Goal: Task Accomplishment & Management: Manage account settings

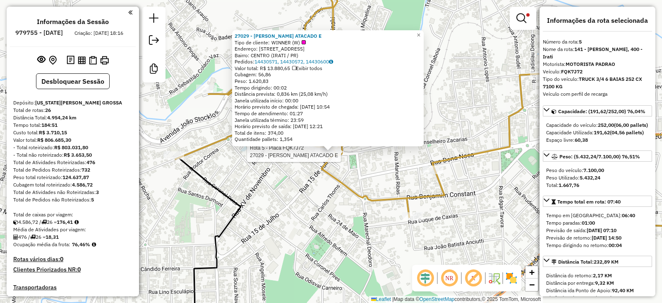
select select "**********"
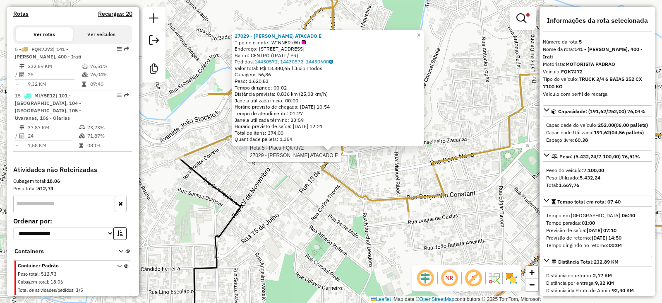
click at [261, 181] on div "Rota 5 - Placa FQK7J72 27029 - GRICZINSKI ATACADO E 27029 - GRICZINSKI ATACADO …" at bounding box center [331, 151] width 662 height 303
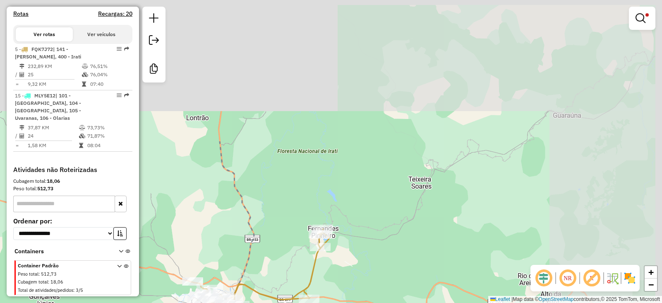
drag, startPoint x: 399, startPoint y: 87, endPoint x: 244, endPoint y: 299, distance: 262.6
click at [244, 299] on div "Limpar filtros Janela de atendimento Grade de atendimento Capacidade Transporta…" at bounding box center [331, 151] width 662 height 303
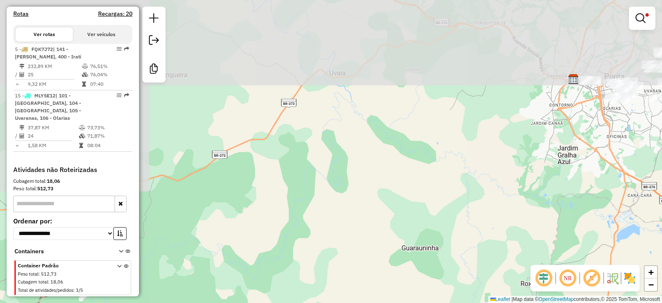
drag, startPoint x: 437, startPoint y: 43, endPoint x: 277, endPoint y: 295, distance: 299.0
click at [277, 295] on div "Limpar filtros Janela de atendimento Grade de atendimento Capacidade Transporta…" at bounding box center [331, 151] width 662 height 303
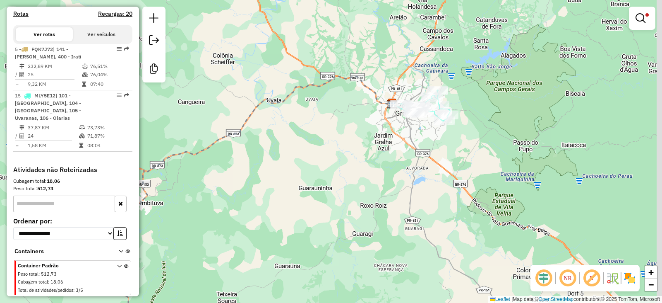
drag, startPoint x: 451, startPoint y: 111, endPoint x: 261, endPoint y: 137, distance: 191.7
click at [262, 137] on div "Limpar filtros Janela de atendimento Grade de atendimento Capacidade Transporta…" at bounding box center [331, 151] width 662 height 303
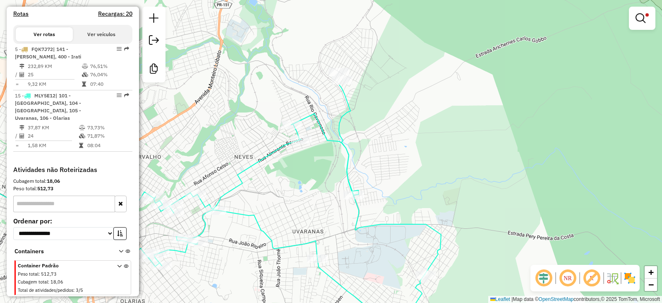
drag, startPoint x: 260, startPoint y: 105, endPoint x: 283, endPoint y: 180, distance: 79.3
click at [265, 206] on div "Limpar filtros Janela de atendimento Grade de atendimento Capacidade Transporta…" at bounding box center [331, 151] width 662 height 303
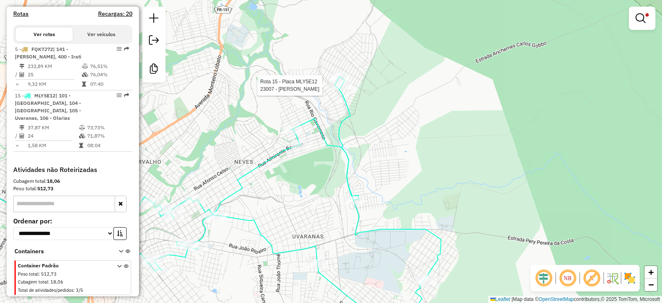
select select "**********"
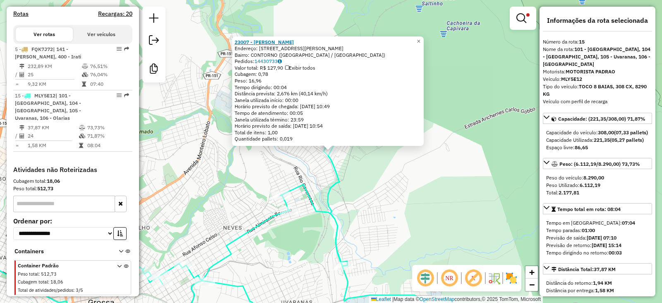
click at [292, 42] on strong "23007 - SANDRA MARTA SAGAIS" at bounding box center [264, 42] width 59 height 6
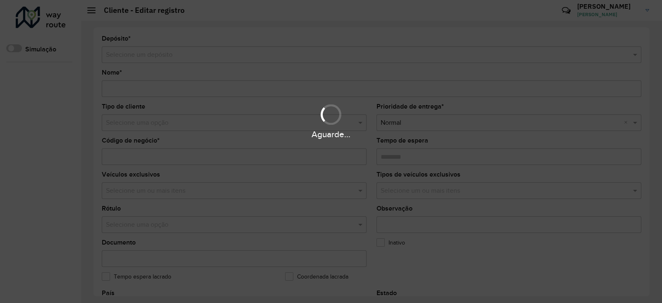
type input "**********"
type input "*****"
type input "********"
type input "**********"
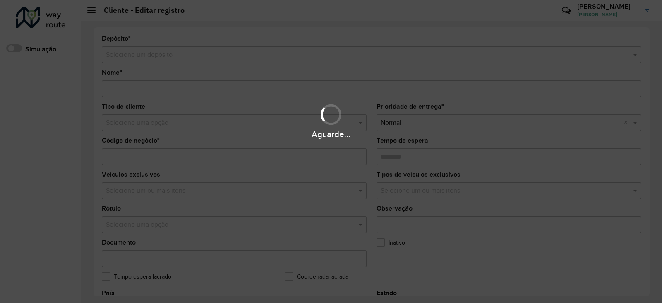
type input "********"
type input "**********"
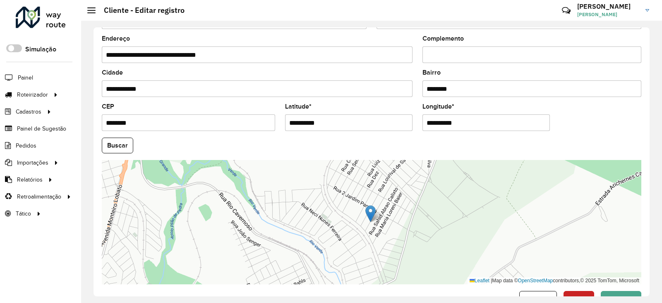
scroll to position [290, 0]
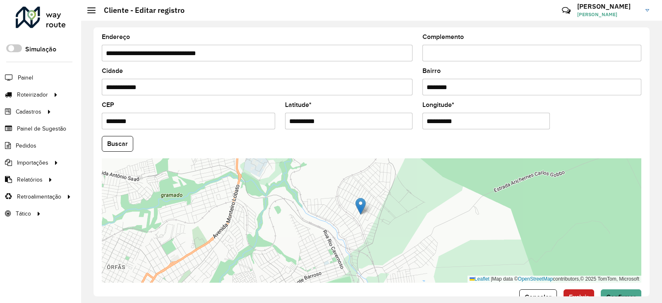
click at [319, 119] on input "**********" at bounding box center [348, 121] width 127 height 17
click at [318, 119] on input "**********" at bounding box center [348, 121] width 127 height 17
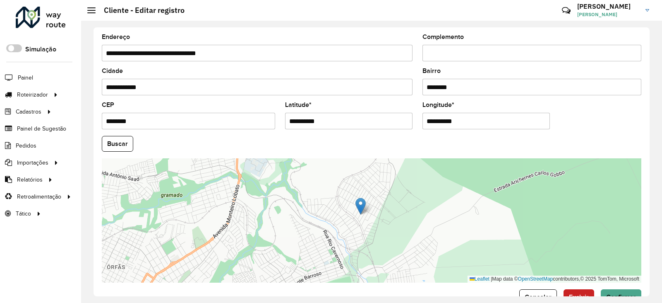
click at [318, 119] on input "**********" at bounding box center [348, 121] width 127 height 17
paste input "**"
type input "**********"
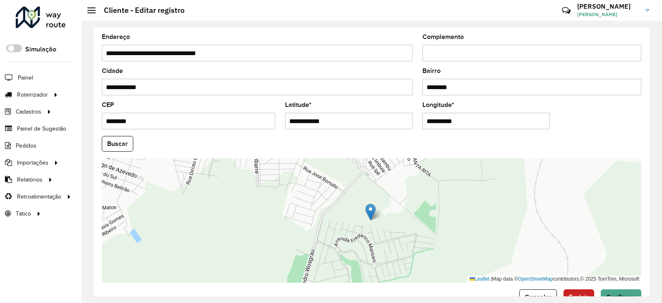
click at [450, 118] on input "**********" at bounding box center [486, 121] width 127 height 17
paste input "**"
type input "**********"
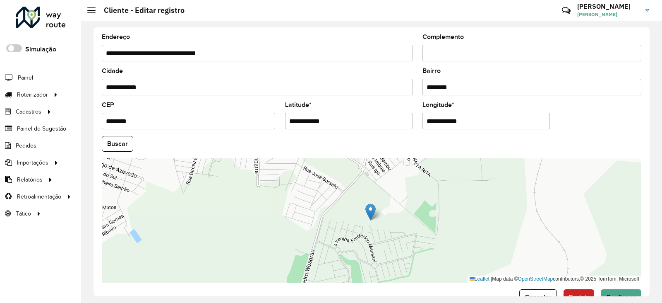
click at [415, 147] on hb-app "Aguarde... Pop-up bloqueado! Seu navegador bloqueou automáticamente a abertura …" at bounding box center [331, 151] width 662 height 303
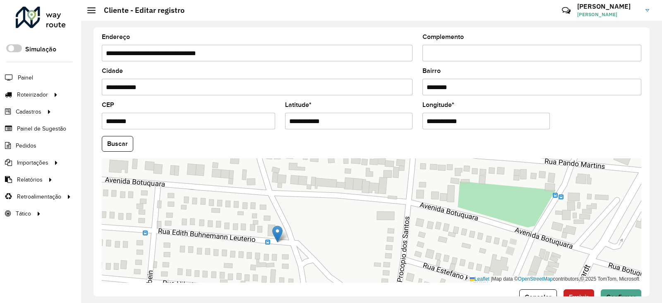
drag, startPoint x: 228, startPoint y: 247, endPoint x: 293, endPoint y: 199, distance: 80.8
click at [291, 200] on div "Leaflet | Map data © OpenStreetMap contributors,© 2025 TomTom, Microsoft" at bounding box center [372, 220] width 540 height 124
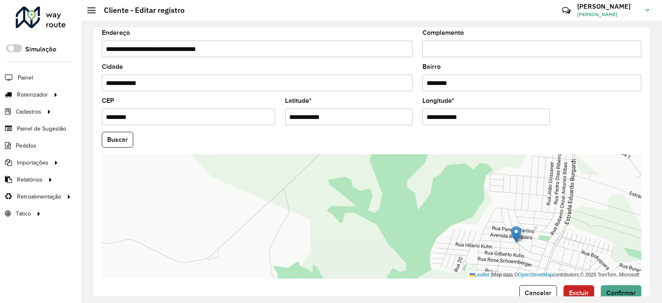
scroll to position [313, 0]
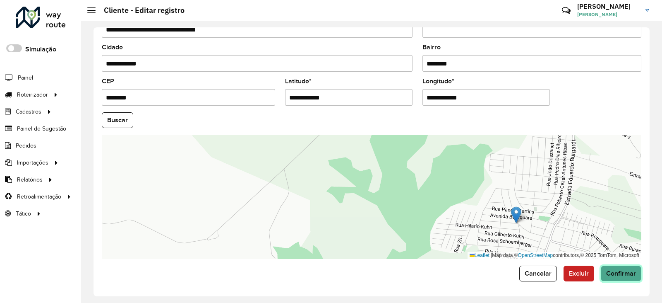
click at [622, 272] on span "Confirmar" at bounding box center [621, 272] width 30 height 7
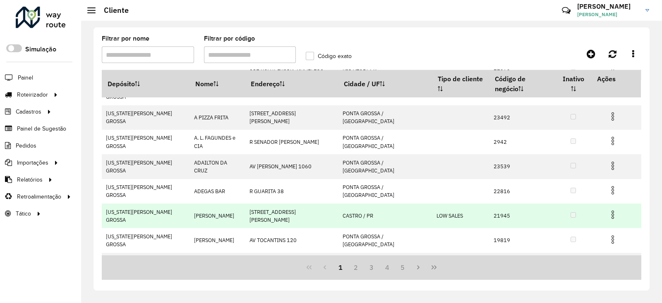
scroll to position [86, 0]
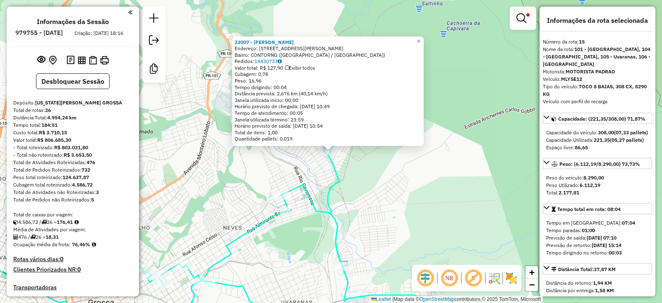
select select "**********"
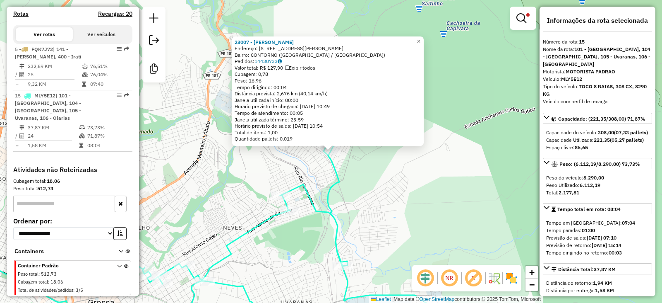
click at [405, 202] on div "23007 - SANDRA MARTA SAGAIS Endereço: R R EDITH BUHNEMANN LEUTERIO 63 Bairro: C…" at bounding box center [331, 151] width 662 height 303
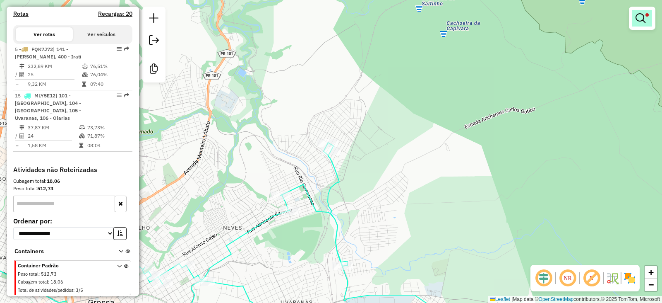
click at [643, 19] on em at bounding box center [641, 18] width 10 height 10
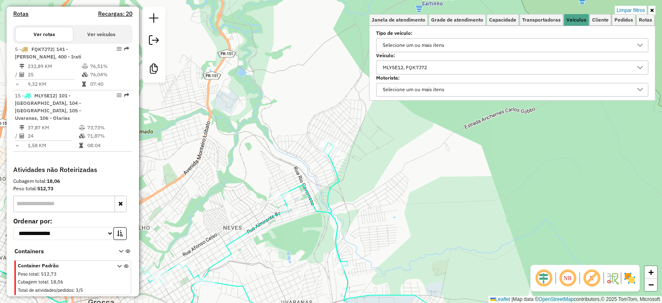
click at [442, 62] on div "MLY5E12, FQK7J72" at bounding box center [506, 67] width 252 height 13
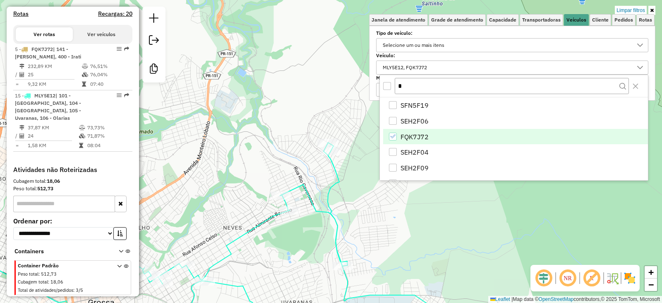
type input "*"
click at [393, 135] on icon "FQK7J72" at bounding box center [393, 136] width 6 height 6
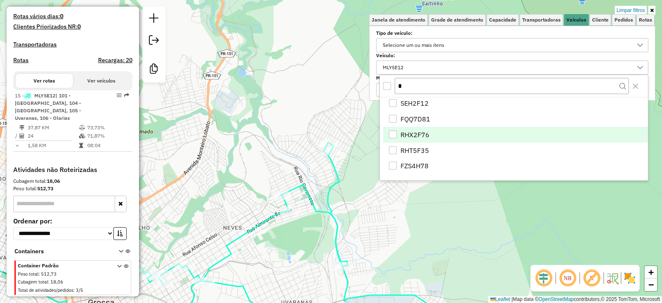
scroll to position [0, 0]
click at [420, 89] on input "*" at bounding box center [512, 86] width 234 height 16
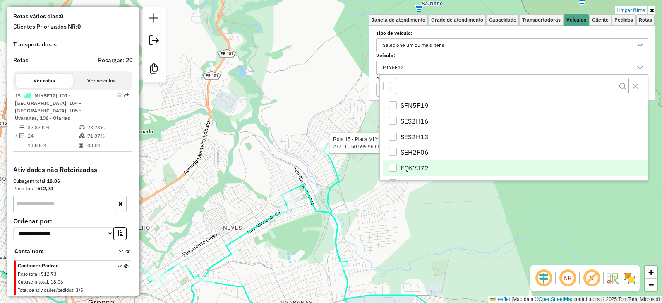
click at [340, 97] on div "Rota 15 - Placa MLY5E12 27711 - 50.599.569 MAICON HE Limpar filtros Janela de a…" at bounding box center [331, 151] width 662 height 303
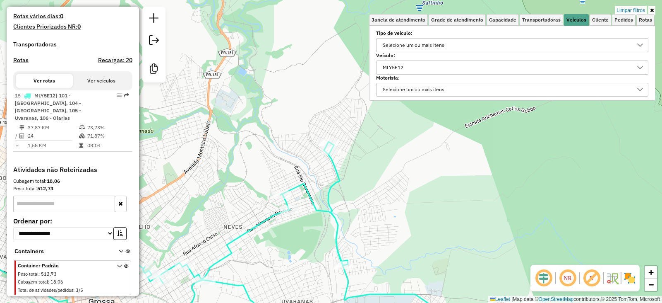
click at [415, 66] on div "MLY5E12" at bounding box center [506, 67] width 252 height 13
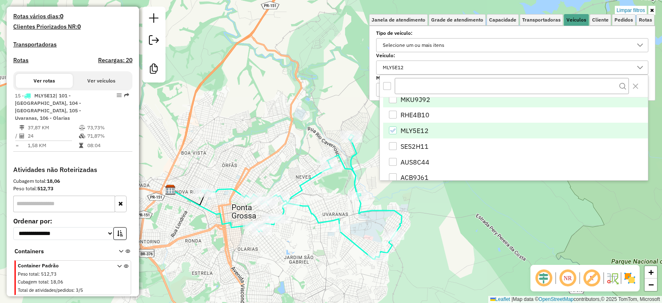
scroll to position [207, 0]
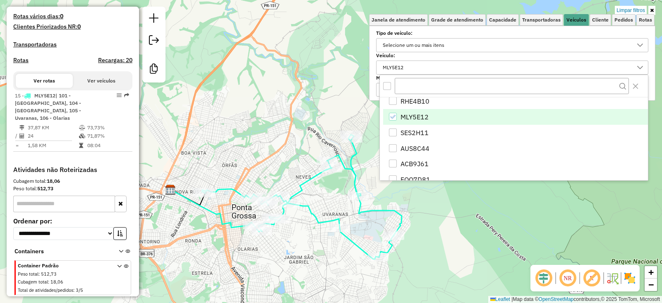
click at [395, 116] on icon "MLY5E12" at bounding box center [393, 117] width 6 height 6
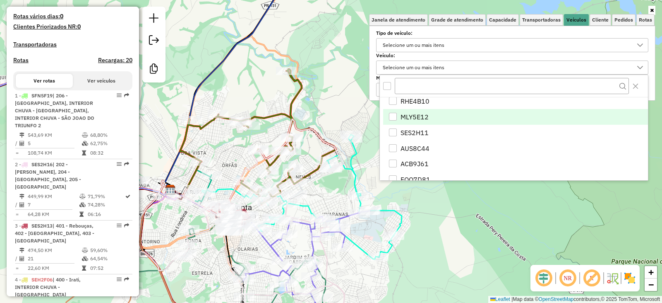
scroll to position [289, 0]
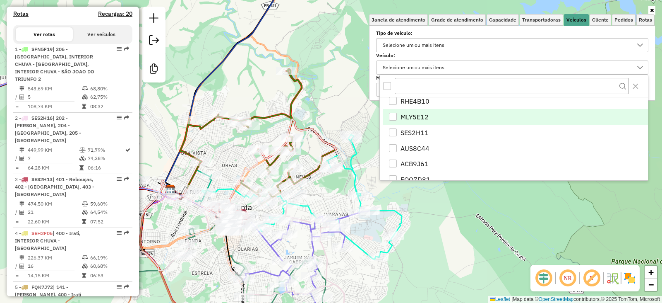
click at [343, 93] on div "Janela de atendimento Grade de atendimento Capacidade Transportadoras Veículos …" at bounding box center [331, 151] width 662 height 303
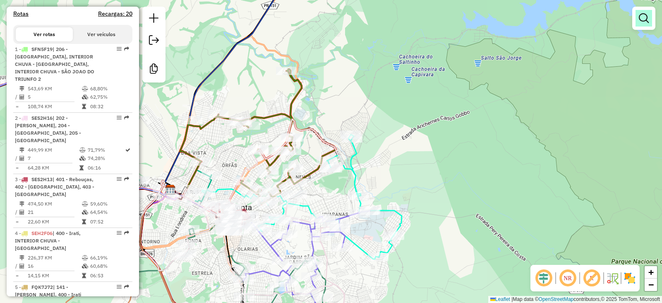
click at [637, 21] on link at bounding box center [644, 18] width 17 height 17
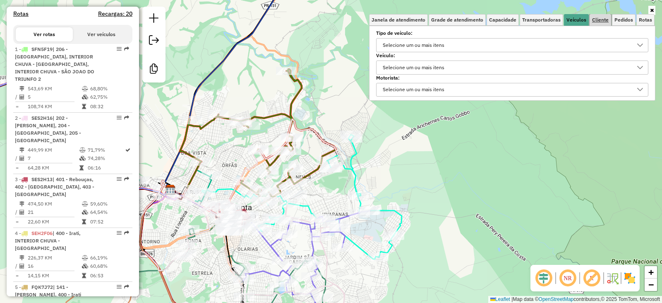
click at [596, 21] on span "Cliente" at bounding box center [600, 19] width 17 height 5
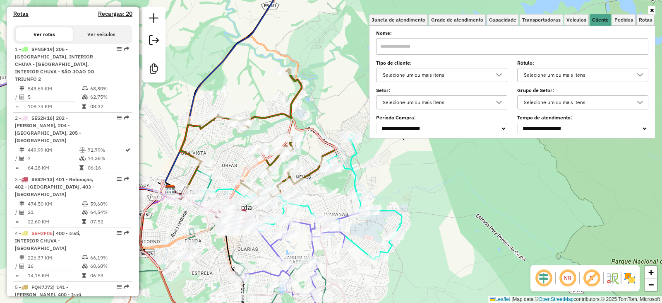
click at [541, 72] on div "Selecione um ou mais itens" at bounding box center [576, 74] width 111 height 13
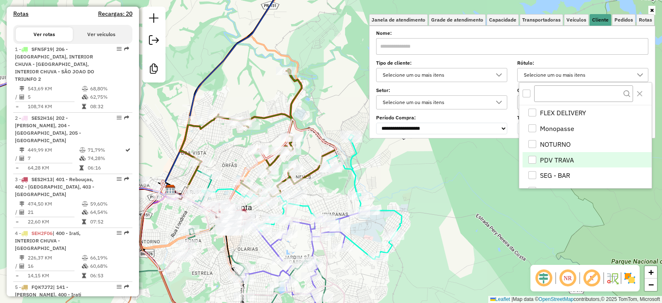
click at [533, 155] on li "PDV TRAVA" at bounding box center [587, 160] width 129 height 16
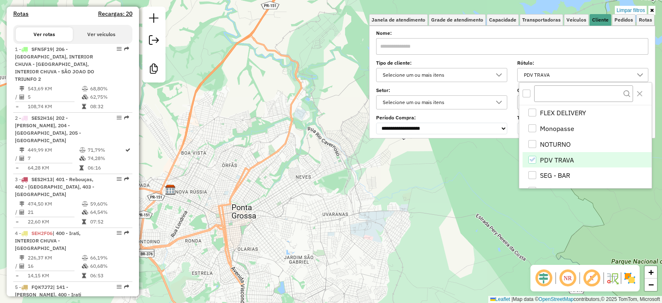
click at [409, 185] on div "Limpar filtros Janela de atendimento Grade de atendimento Capacidade Transporta…" at bounding box center [331, 151] width 662 height 303
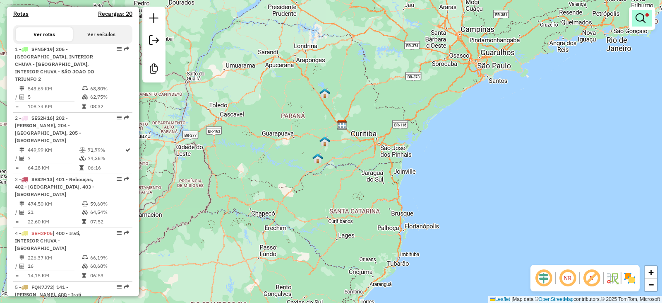
click at [638, 24] on link at bounding box center [642, 18] width 20 height 17
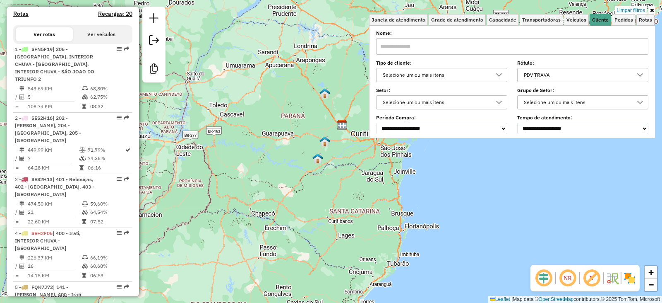
click at [560, 74] on div "PDV TRAVA" at bounding box center [576, 74] width 111 height 13
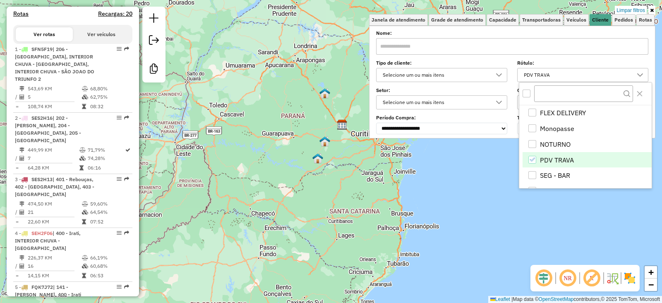
click at [531, 159] on icon "PDV TRAVA" at bounding box center [532, 159] width 6 height 6
click at [532, 145] on div "NOTURNO" at bounding box center [533, 144] width 8 height 8
click at [430, 185] on div "Limpar filtros Janela de atendimento Grade de atendimento Capacidade Transporta…" at bounding box center [331, 151] width 662 height 303
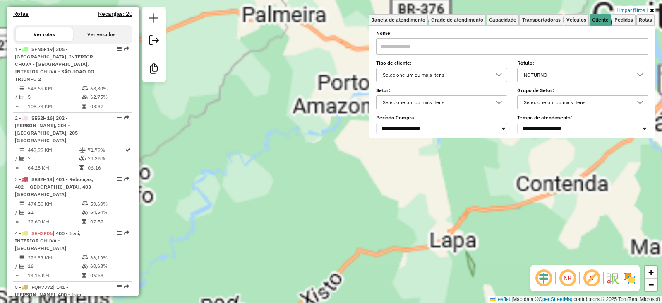
click at [337, 134] on div "Limpar filtros Janela de atendimento Grade de atendimento Capacidade Transporta…" at bounding box center [331, 151] width 662 height 303
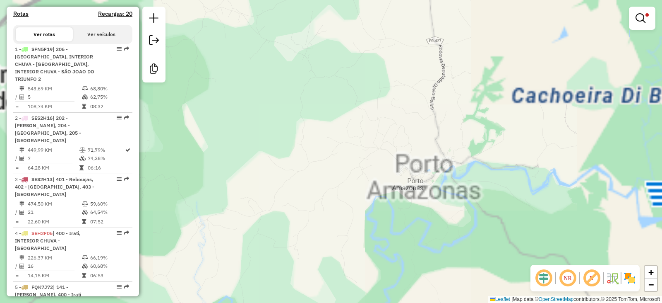
drag, startPoint x: 303, startPoint y: 104, endPoint x: 395, endPoint y: 245, distance: 168.6
click at [394, 245] on div "Limpar filtros Janela de atendimento Grade de atendimento Capacidade Transporta…" at bounding box center [331, 151] width 662 height 303
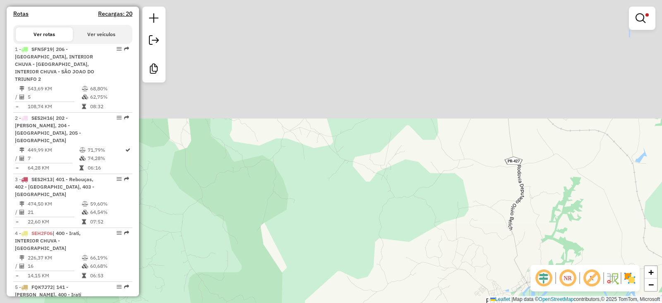
drag, startPoint x: 358, startPoint y: 124, endPoint x: 405, endPoint y: 162, distance: 60.4
click at [425, 223] on div "Limpar filtros Janela de atendimento Grade de atendimento Capacidade Transporta…" at bounding box center [331, 151] width 662 height 303
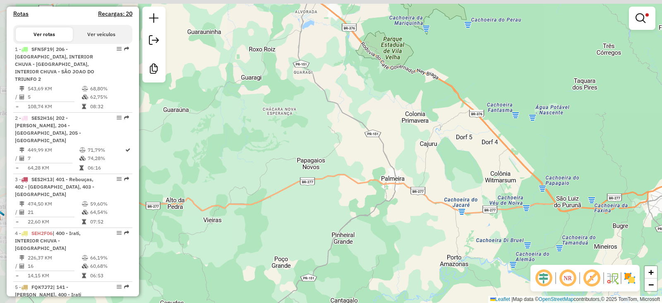
drag, startPoint x: 334, startPoint y: 121, endPoint x: 377, endPoint y: 244, distance: 129.8
click at [377, 244] on div "Limpar filtros Janela de atendimento Grade de atendimento Capacidade Transporta…" at bounding box center [331, 151] width 662 height 303
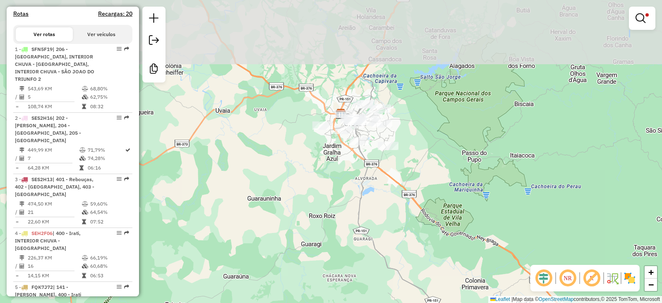
drag, startPoint x: 325, startPoint y: 120, endPoint x: 384, endPoint y: 262, distance: 153.9
click at [384, 262] on div "Limpar filtros Janela de atendimento Grade de atendimento Capacidade Transporta…" at bounding box center [331, 151] width 662 height 303
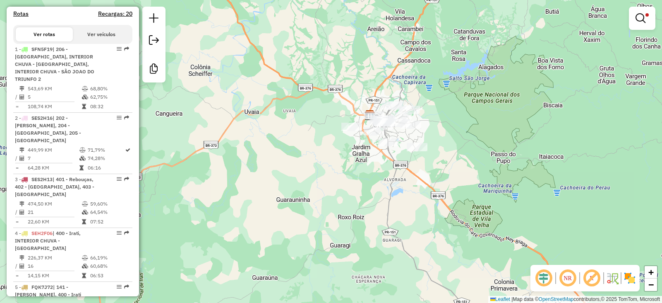
click at [641, 20] on em at bounding box center [641, 18] width 10 height 10
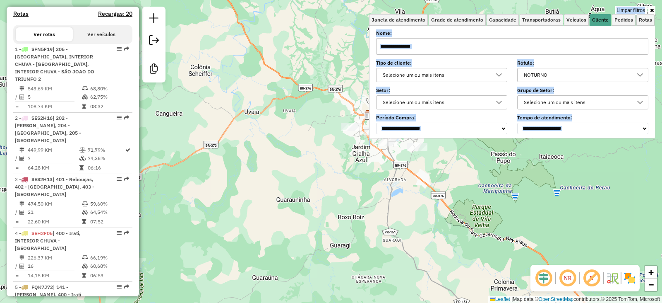
click at [561, 72] on div "NOTURNO" at bounding box center [576, 74] width 111 height 13
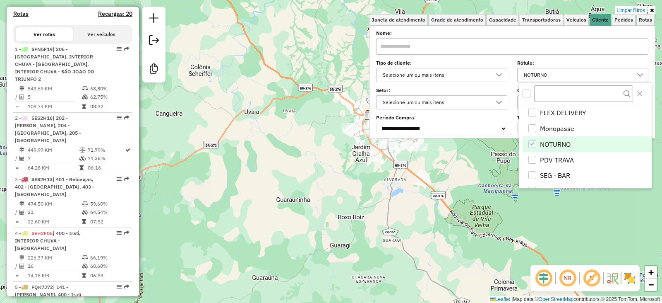
click at [531, 142] on icon "NOTURNO" at bounding box center [532, 144] width 6 height 6
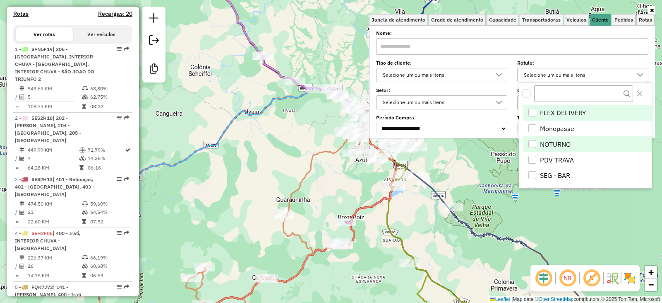
click at [534, 113] on div "FLEX DELIVERY" at bounding box center [533, 112] width 8 height 8
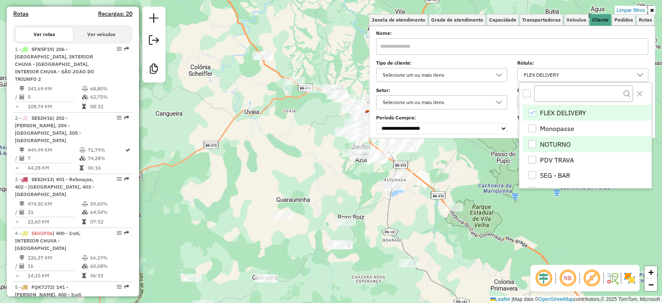
click at [304, 144] on div "Limpar filtros Janela de atendimento Grade de atendimento Capacidade Transporta…" at bounding box center [331, 151] width 662 height 303
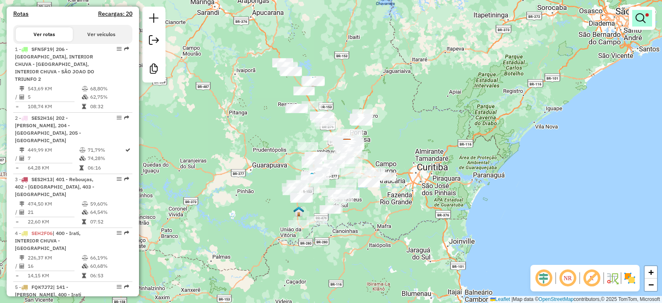
click at [638, 24] on link at bounding box center [642, 18] width 20 height 17
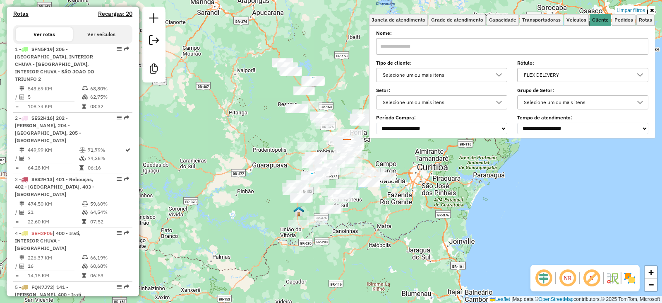
click at [566, 71] on div "FLEX DELIVERY" at bounding box center [576, 74] width 111 height 13
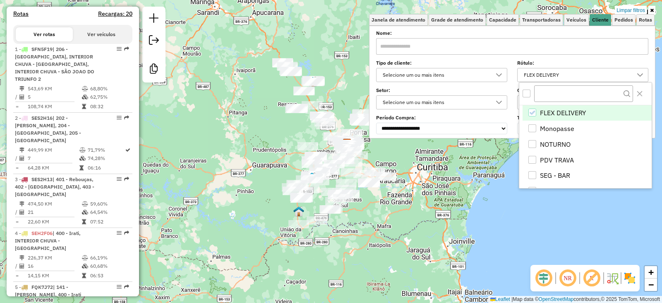
click at [531, 111] on icon "FLEX DELIVERY" at bounding box center [532, 113] width 6 height 6
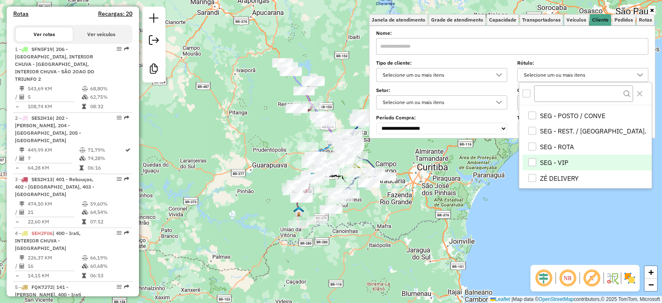
scroll to position [95, 0]
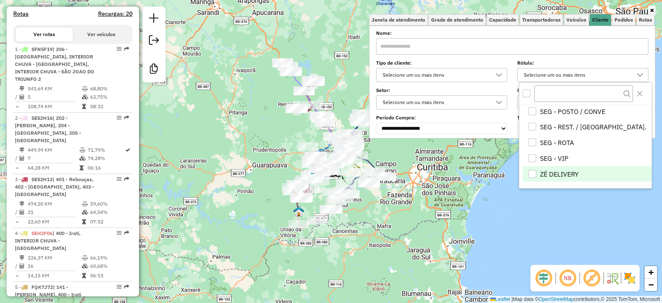
click at [530, 175] on div "ZÉ DELIVERY" at bounding box center [533, 174] width 8 height 8
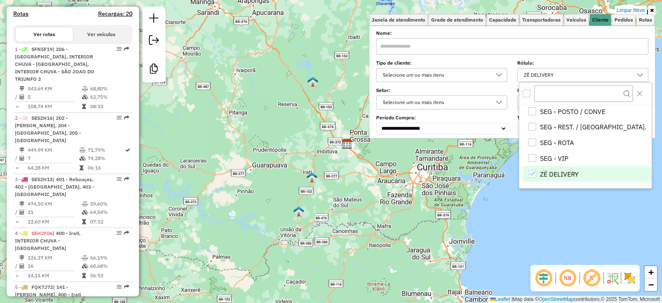
click at [343, 167] on div "Limpar filtros Janela de atendimento Grade de atendimento Capacidade Transporta…" at bounding box center [331, 151] width 662 height 303
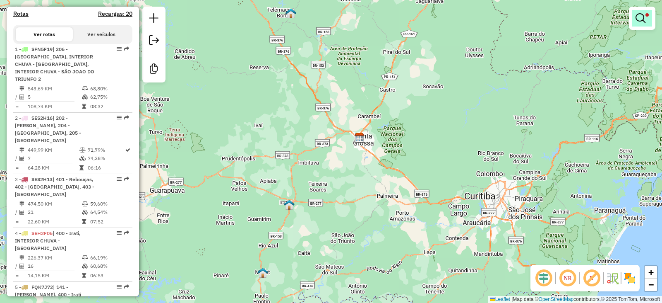
click at [645, 17] on em at bounding box center [641, 18] width 10 height 10
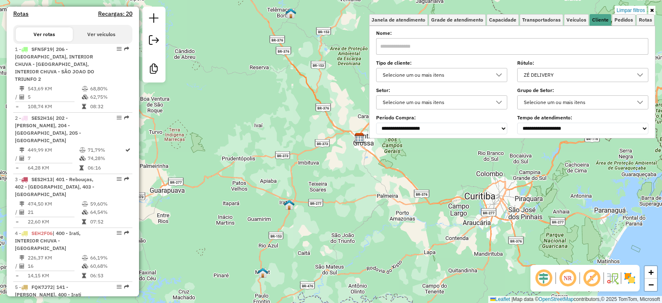
click at [565, 74] on div "ZÉ DELIVERY" at bounding box center [576, 74] width 111 height 13
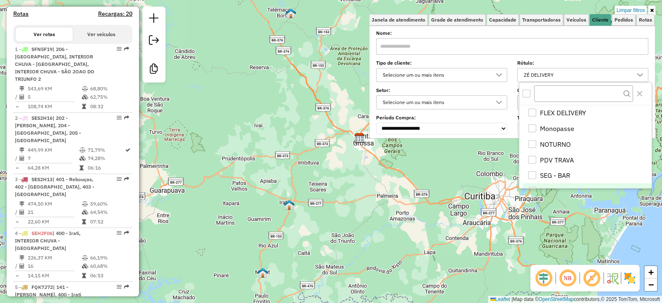
scroll to position [89, 0]
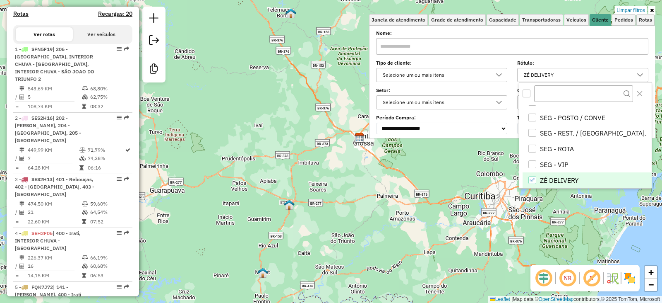
click at [529, 181] on div "ZÉ DELIVERY" at bounding box center [533, 180] width 8 height 8
click at [352, 178] on div "Limpar filtros Janela de atendimento Grade de atendimento Capacidade Transporta…" at bounding box center [331, 151] width 662 height 303
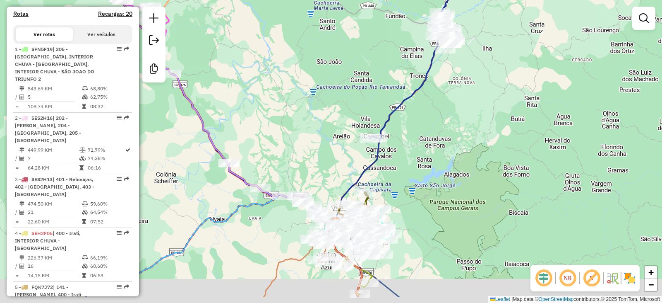
drag, startPoint x: 310, startPoint y: 157, endPoint x: 324, endPoint y: 91, distance: 67.5
click at [324, 91] on div "Janela de atendimento Grade de atendimento Capacidade Transportadoras Veículos …" at bounding box center [331, 151] width 662 height 303
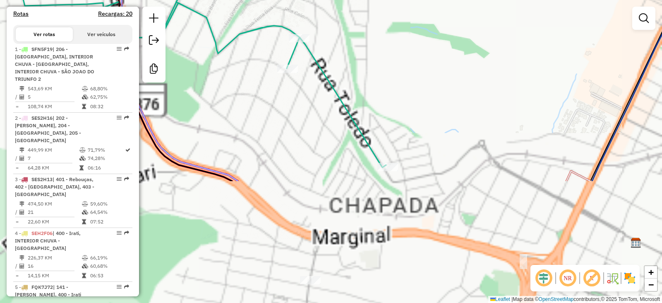
drag, startPoint x: 337, startPoint y: 132, endPoint x: 388, endPoint y: 115, distance: 54.1
click at [359, 0] on html "Aplicando filtros Pop-up bloqueado! Seu navegador bloqueou automáticamente a ab…" at bounding box center [331, 151] width 662 height 303
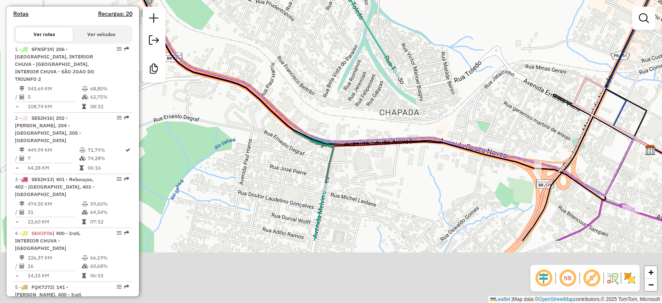
drag, startPoint x: 322, startPoint y: 196, endPoint x: 345, endPoint y: 47, distance: 151.2
click at [343, 47] on div "Janela de atendimento Grade de atendimento Capacidade Transportadoras Veículos …" at bounding box center [331, 151] width 662 height 303
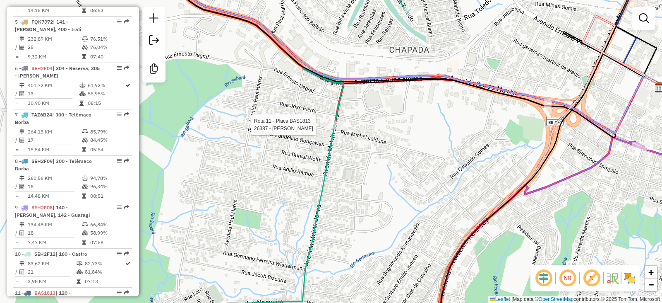
select select "**********"
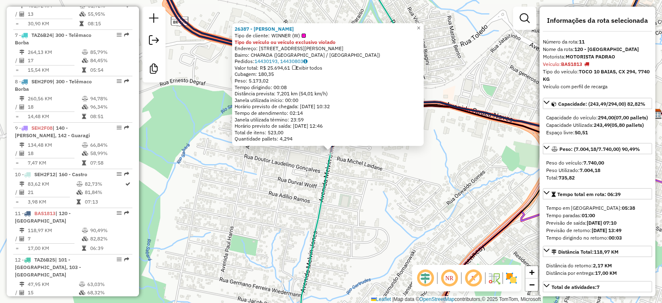
scroll to position [819, 0]
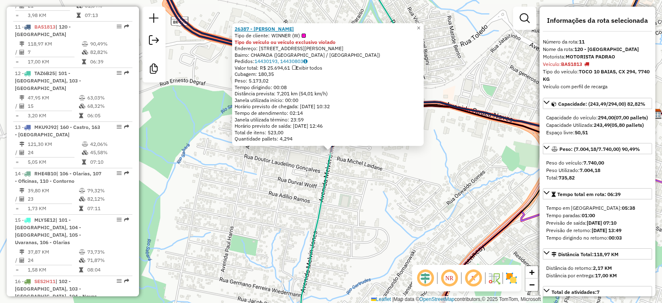
click at [267, 28] on strong "26387 - AMIDA TAMI ANTUNES F" at bounding box center [264, 29] width 59 height 6
click at [267, 207] on div "26387 - AMIDA TAMI ANTUNES F Tipo de cliente: WINNER (W) Tipo do veículo ou veí…" at bounding box center [331, 151] width 662 height 303
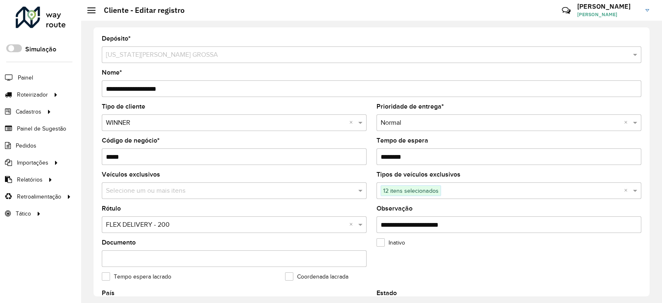
click at [452, 189] on input "text" at bounding box center [532, 191] width 183 height 10
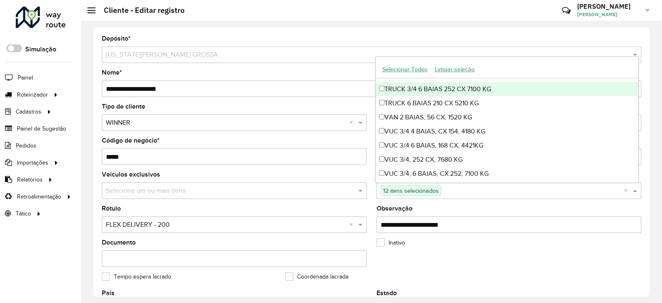
scroll to position [787, 0]
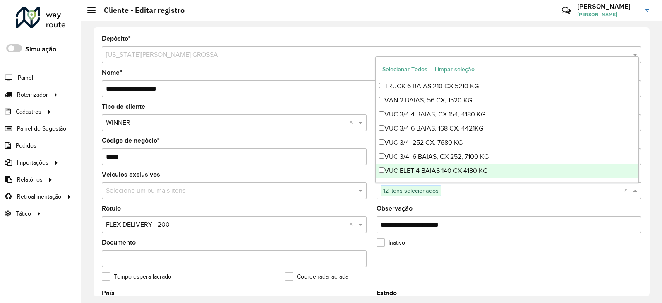
click at [330, 210] on div "Rótulo Selecione uma opção × FLEX DELIVERY - 200 ×" at bounding box center [234, 218] width 265 height 27
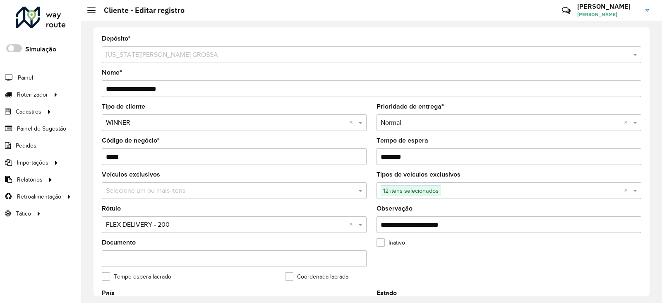
click at [158, 225] on input "text" at bounding box center [226, 225] width 240 height 10
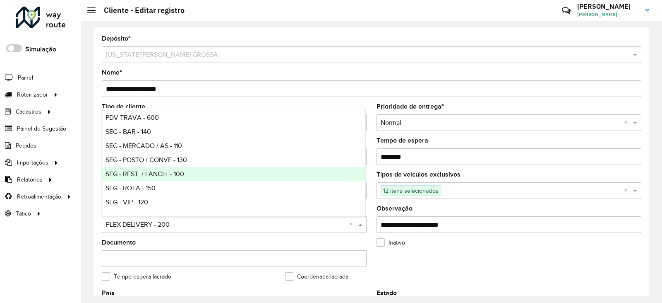
scroll to position [41, 0]
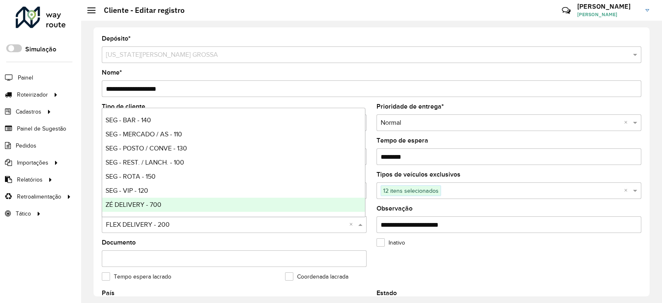
click at [121, 207] on span "ZÉ DELIVERY - 700" at bounding box center [134, 204] width 56 height 7
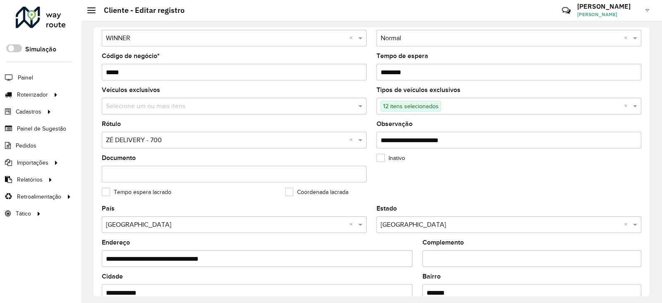
scroll to position [0, 0]
